Goal: Navigation & Orientation: Find specific page/section

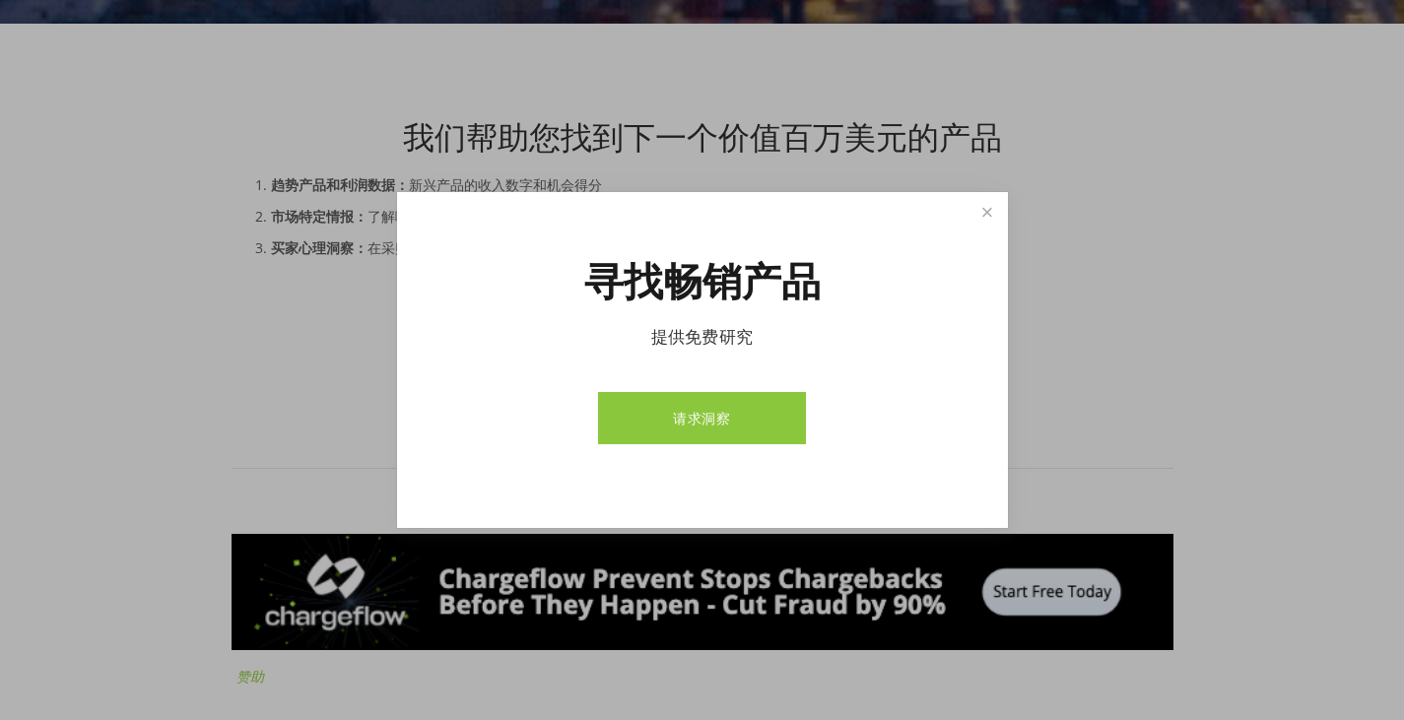
scroll to position [394, 0]
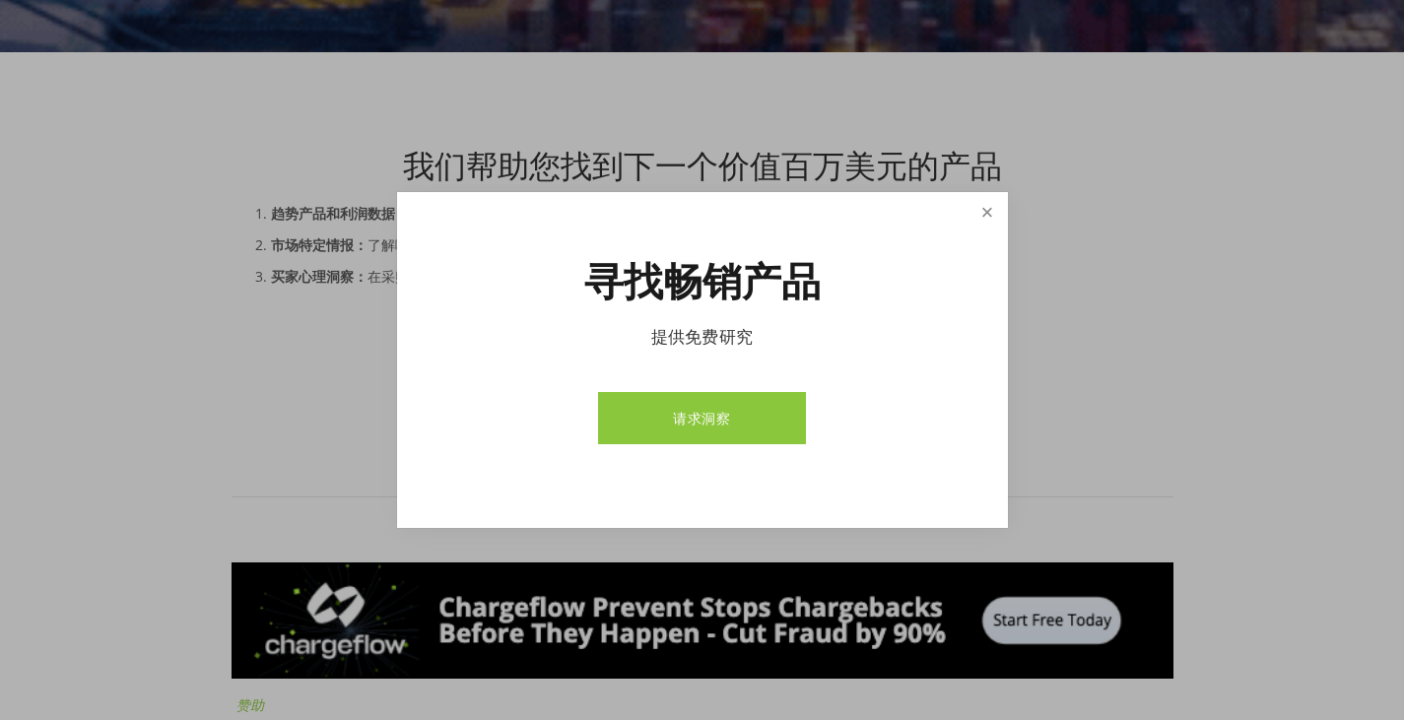
click at [987, 216] on link "关闭" at bounding box center [987, 212] width 34 height 34
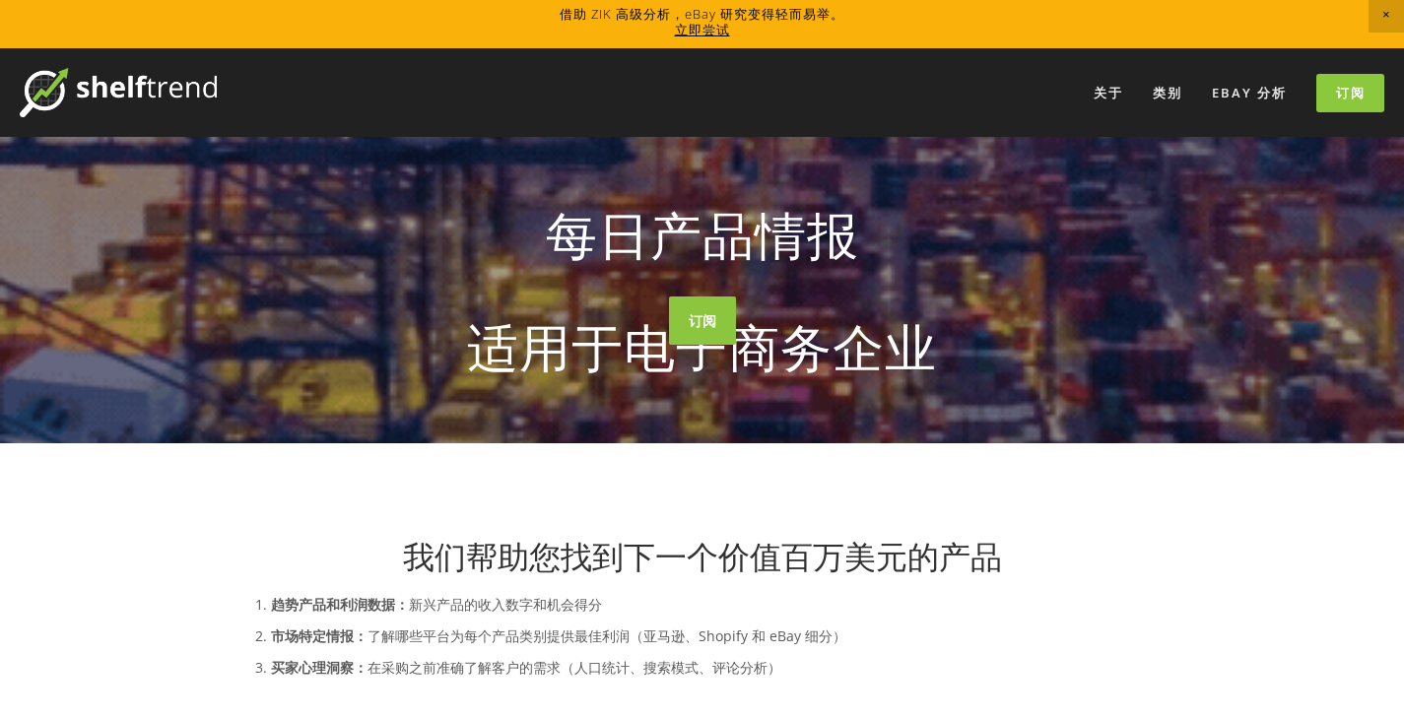
scroll to position [0, 0]
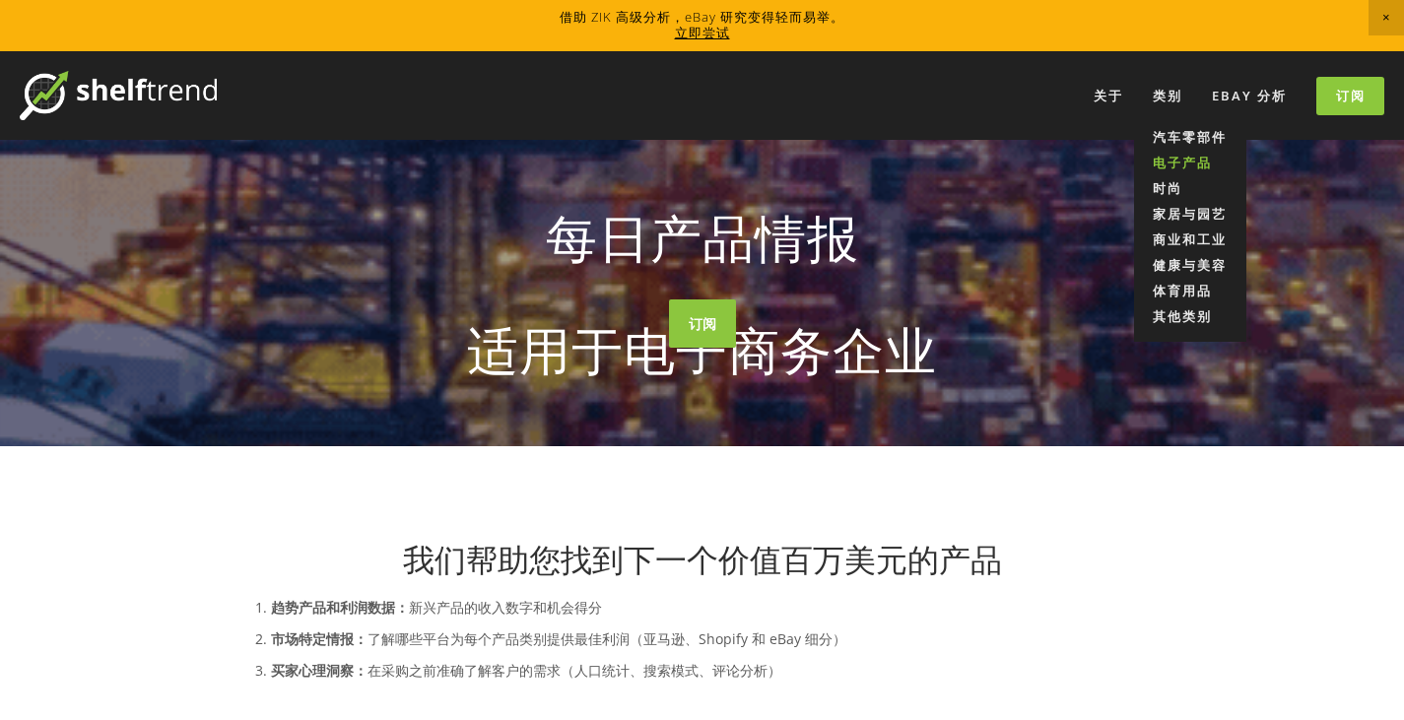
click at [1171, 158] on font "电子产品" at bounding box center [1182, 163] width 59 height 18
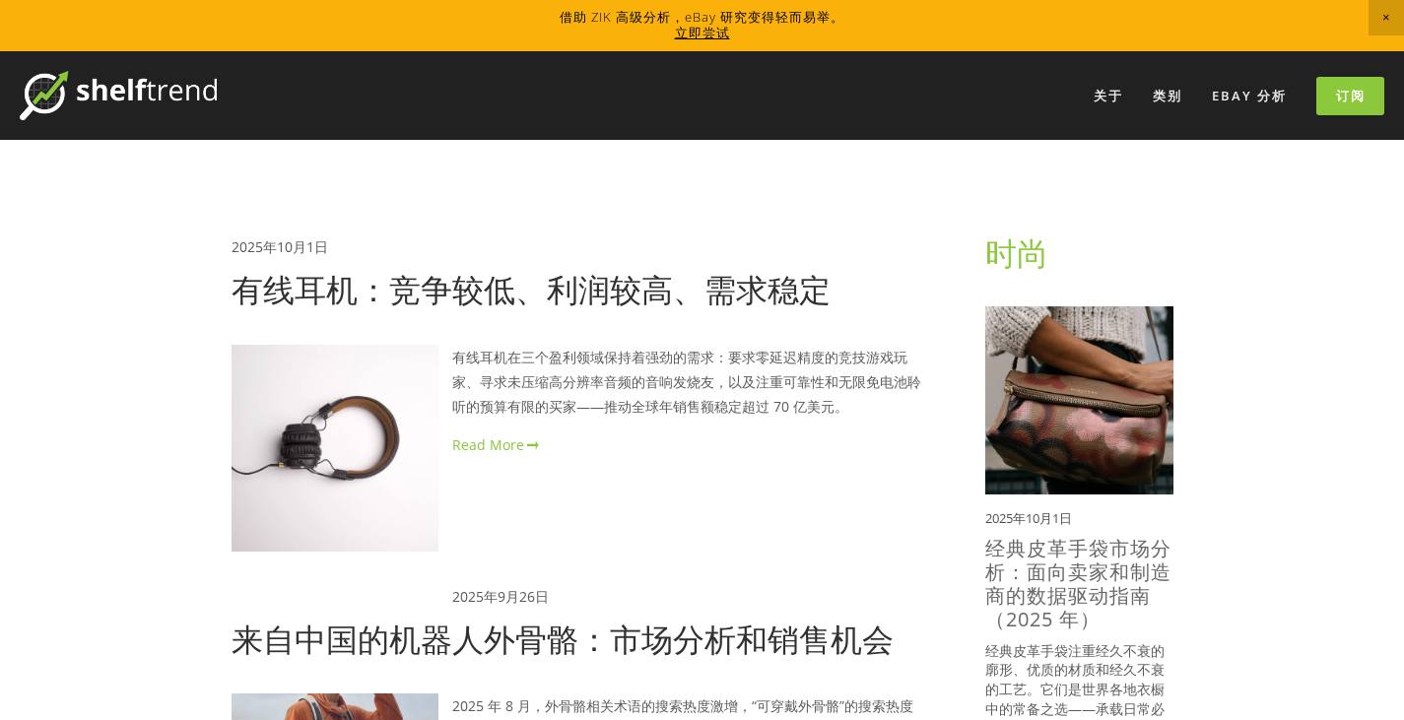
click at [1382, 19] on span "关闭公告" at bounding box center [1386, 17] width 35 height 35
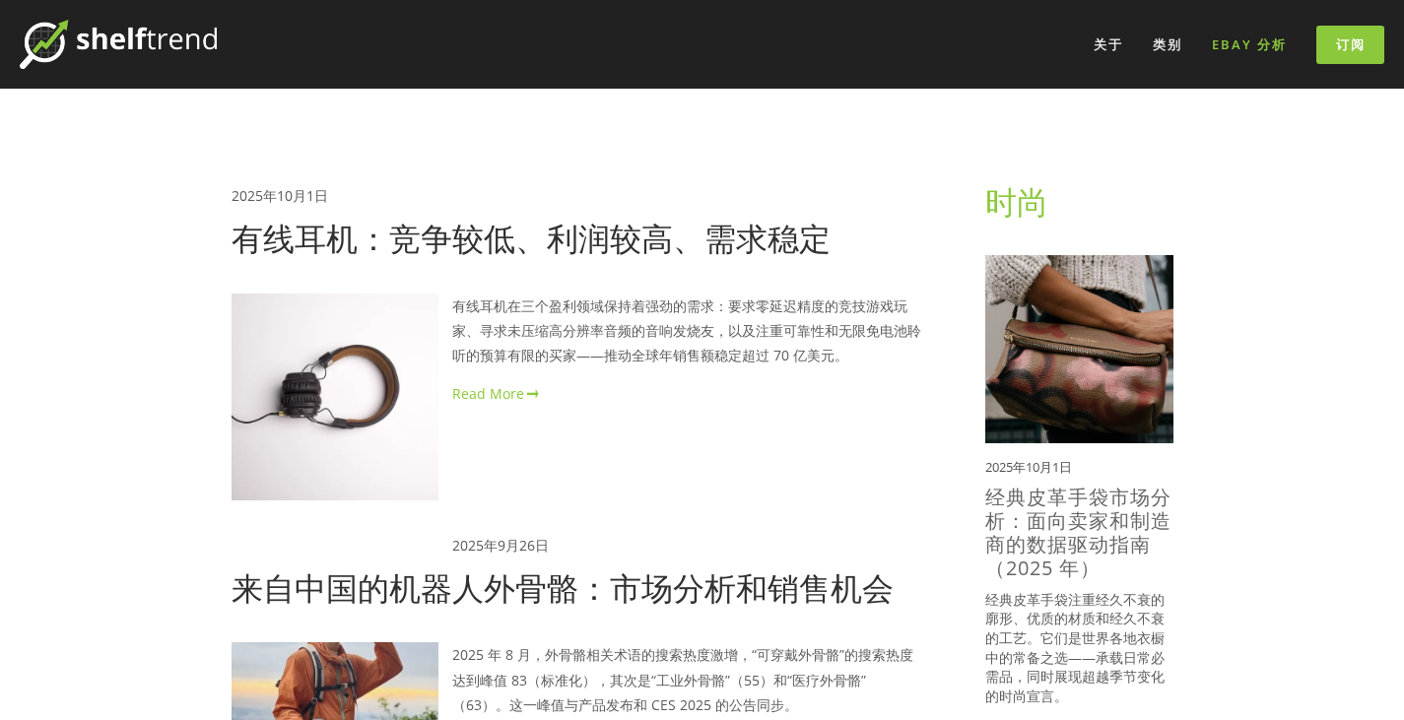
click at [1270, 42] on font "eBay 分析" at bounding box center [1249, 44] width 75 height 18
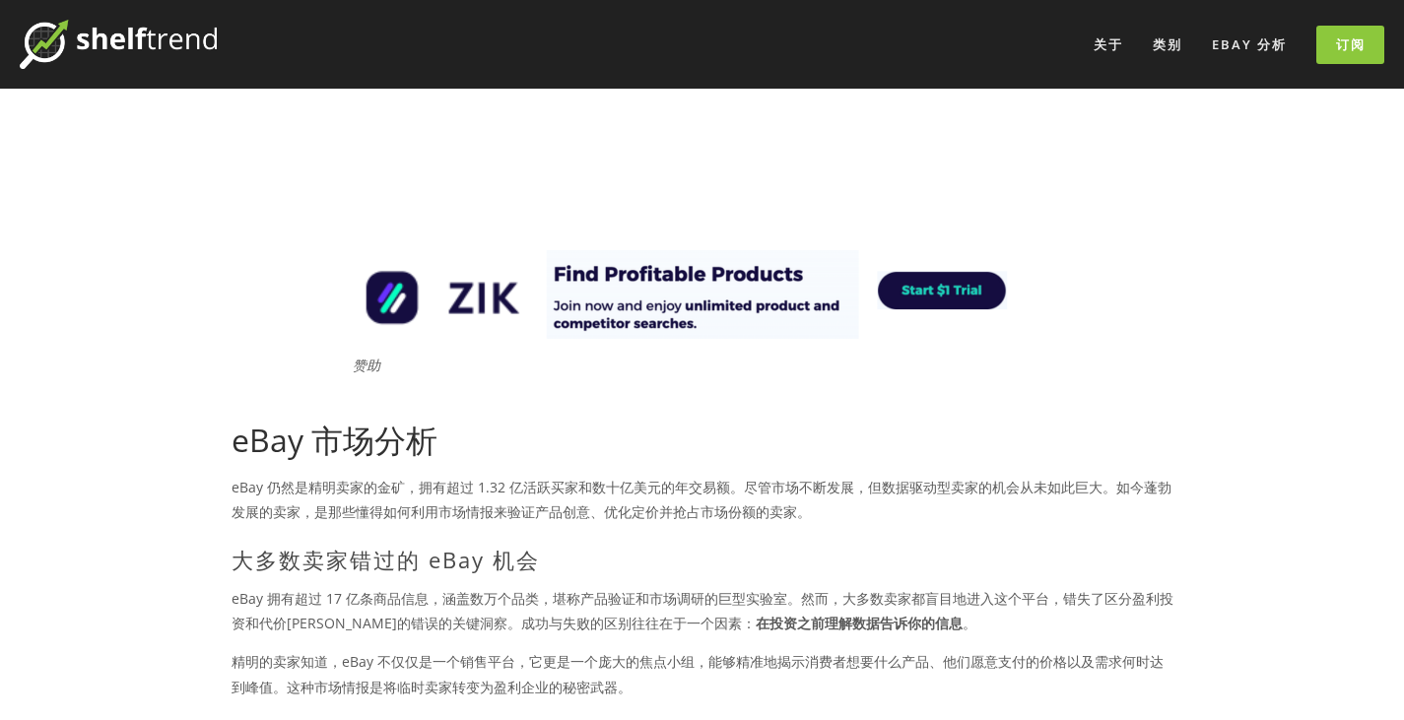
click at [209, 33] on img at bounding box center [118, 44] width 197 height 49
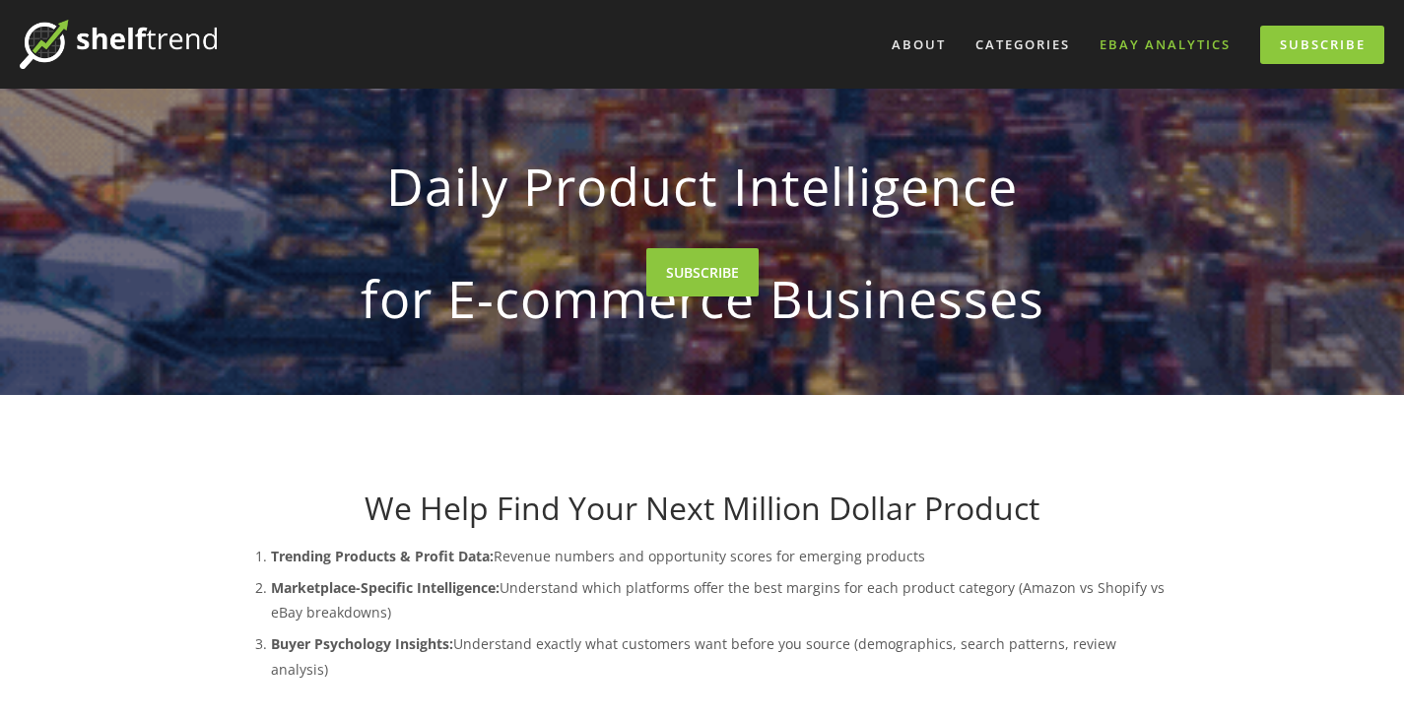
click at [1187, 56] on link "eBay Analytics" at bounding box center [1165, 45] width 157 height 33
